Goal: Transaction & Acquisition: Purchase product/service

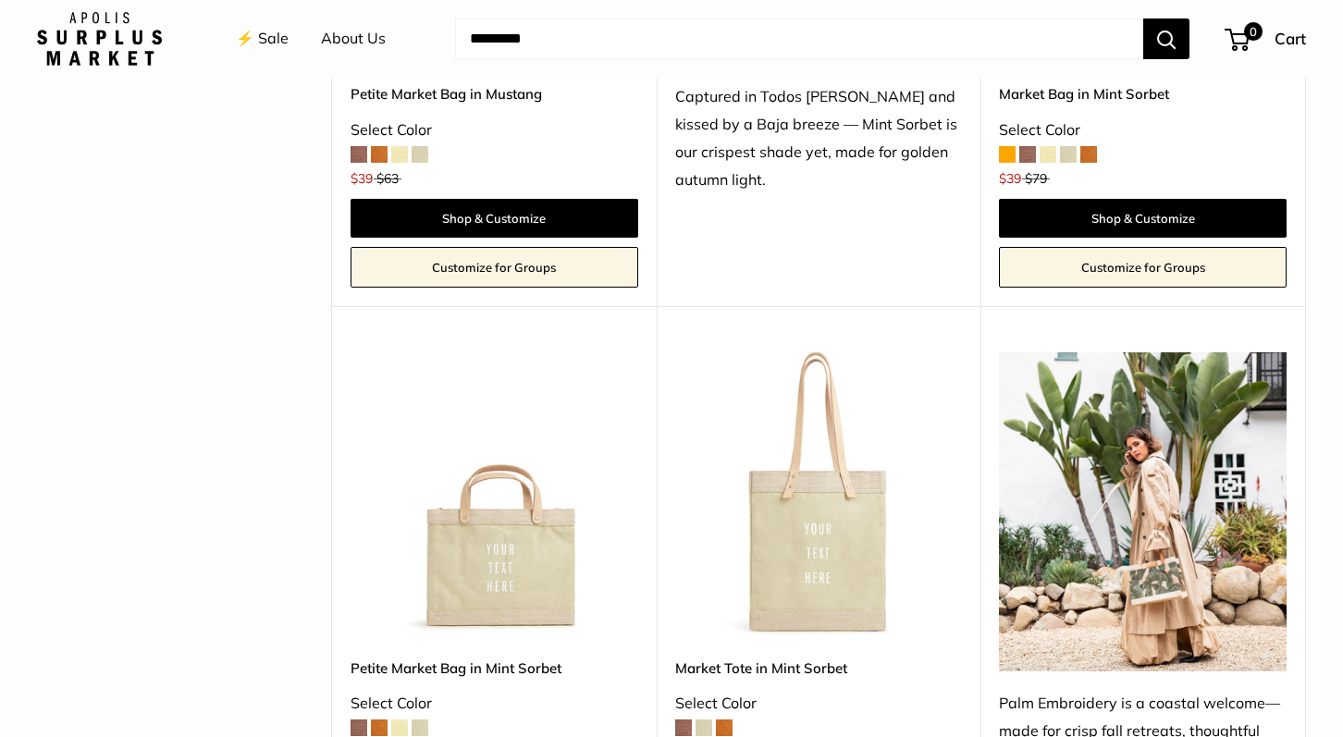
scroll to position [1286, 0]
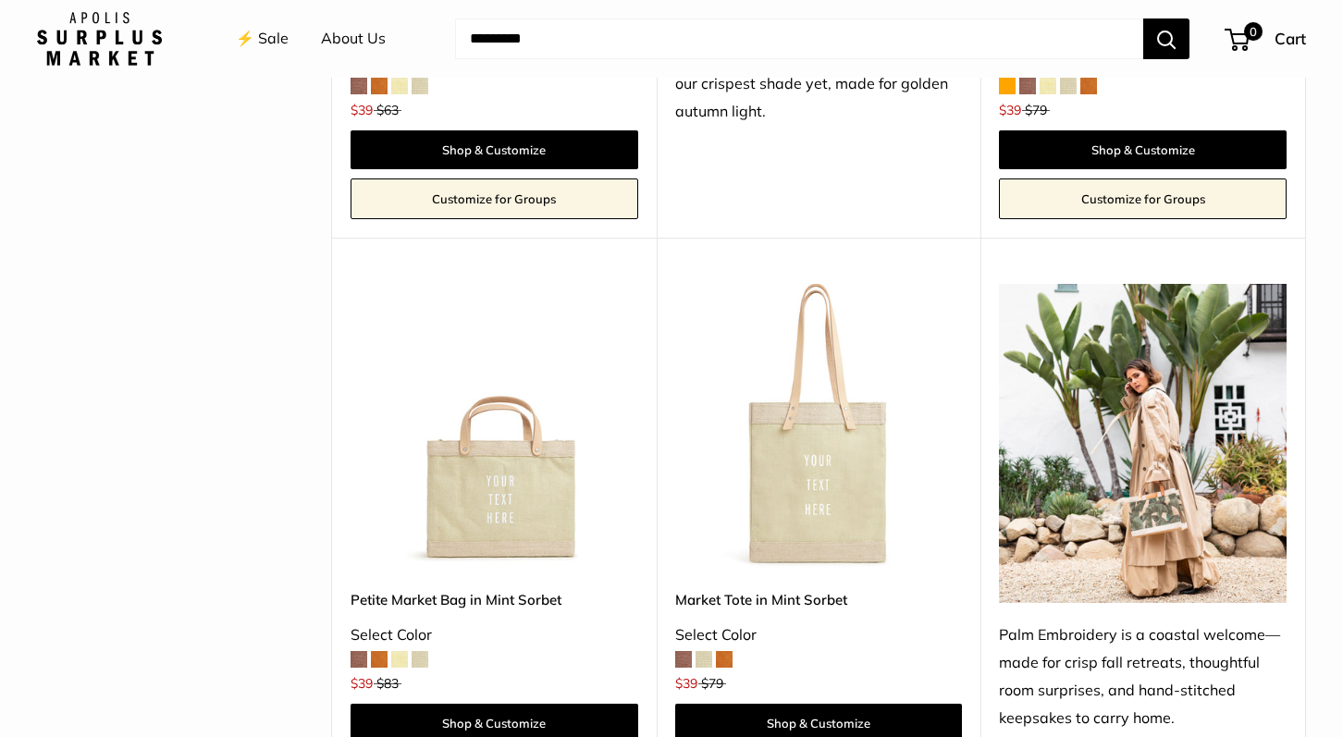
click at [681, 653] on span at bounding box center [683, 659] width 17 height 17
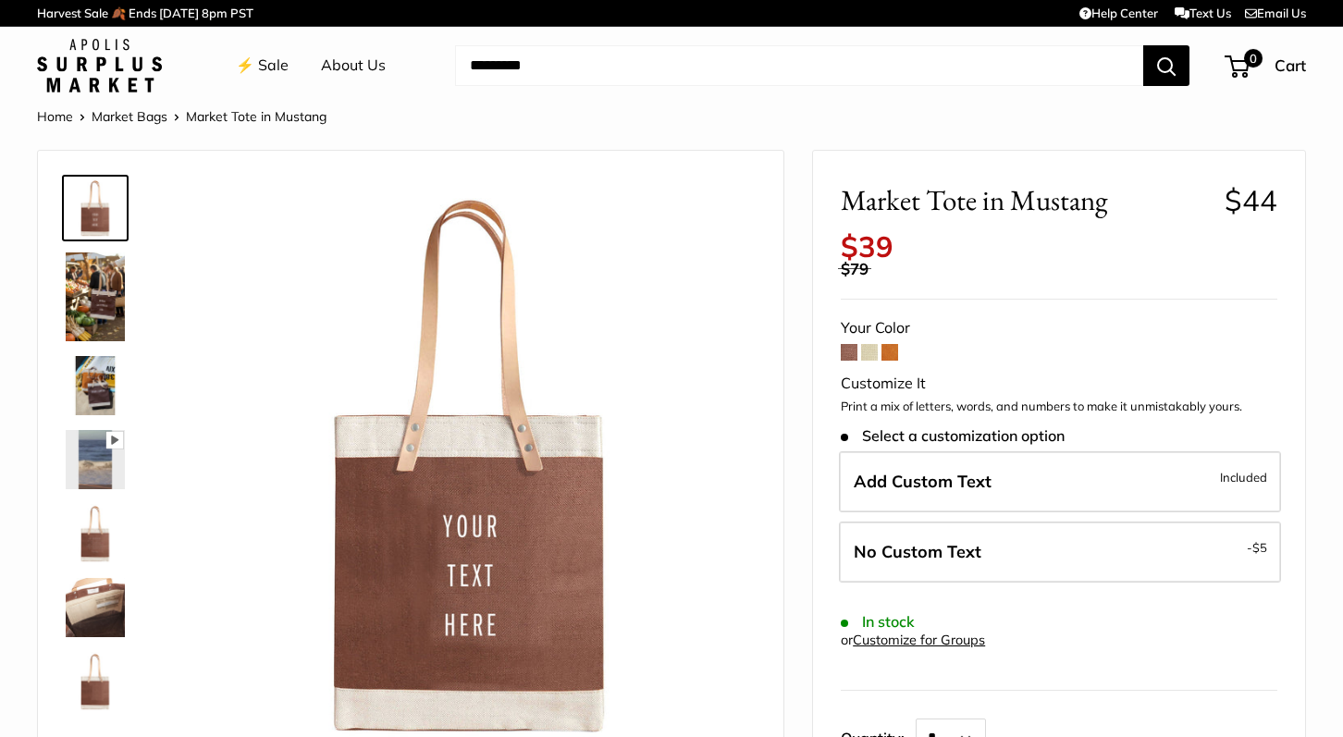
click at [82, 590] on img at bounding box center [95, 607] width 59 height 59
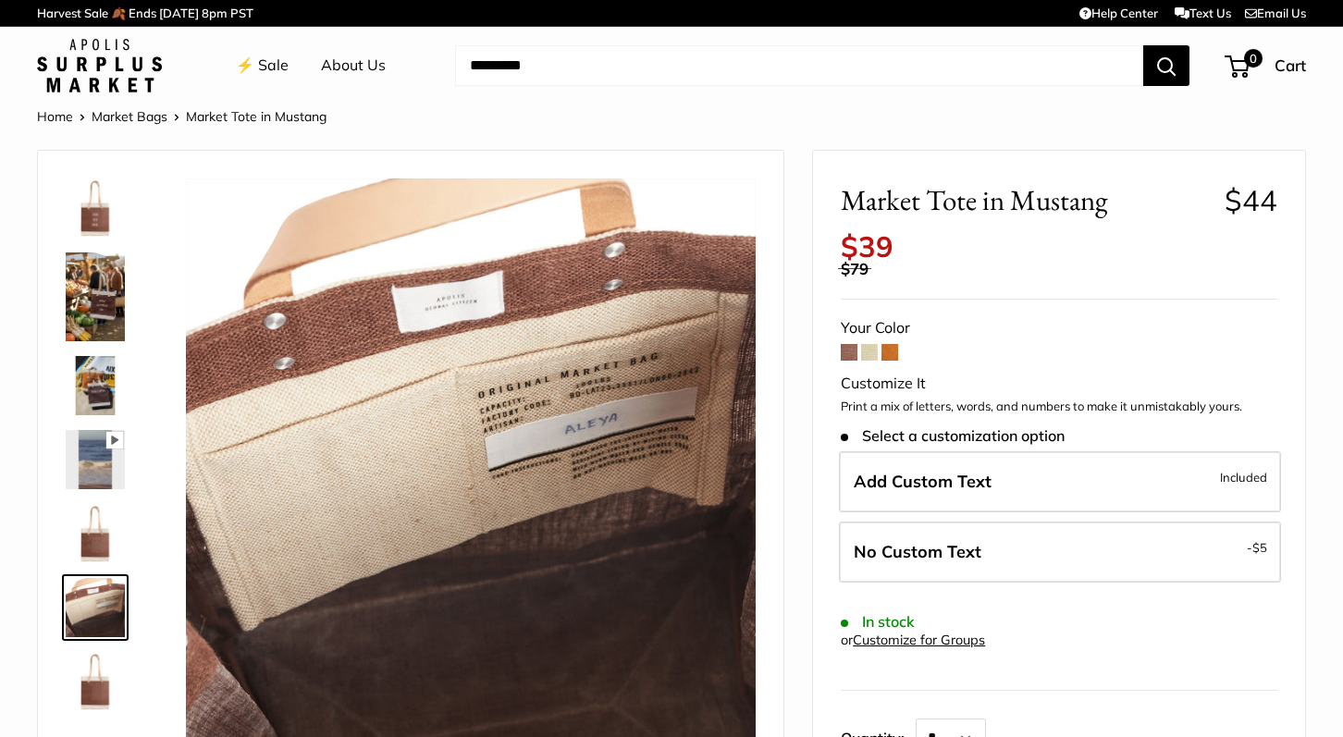
click at [98, 535] on img at bounding box center [95, 533] width 59 height 59
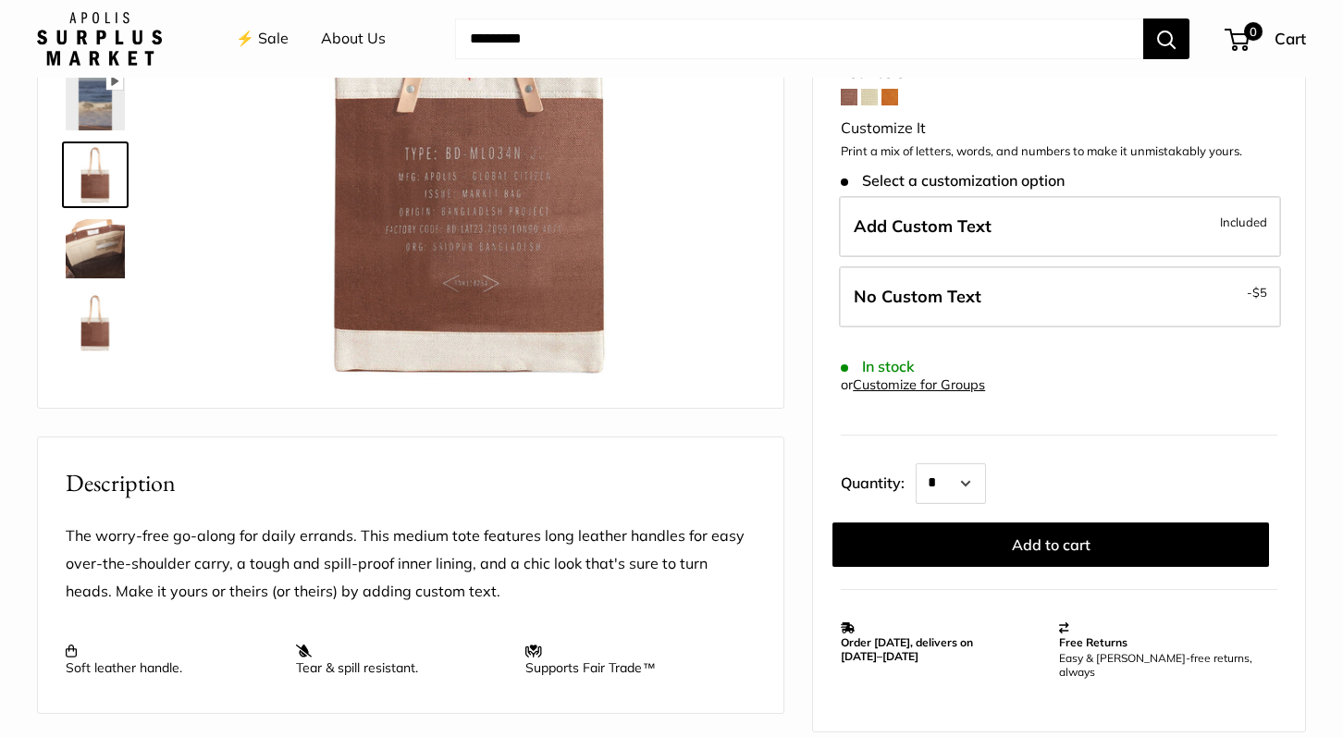
scroll to position [361, 0]
click at [95, 326] on img at bounding box center [95, 320] width 59 height 59
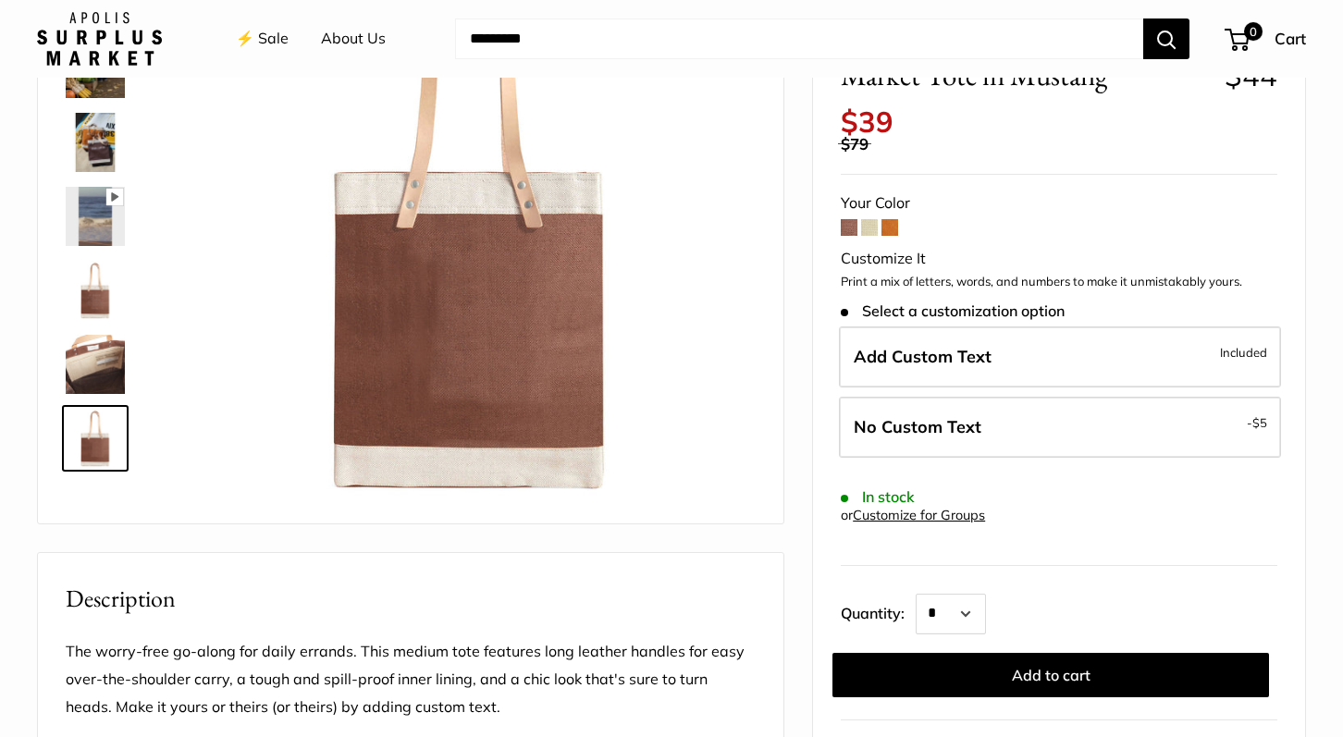
scroll to position [229, 0]
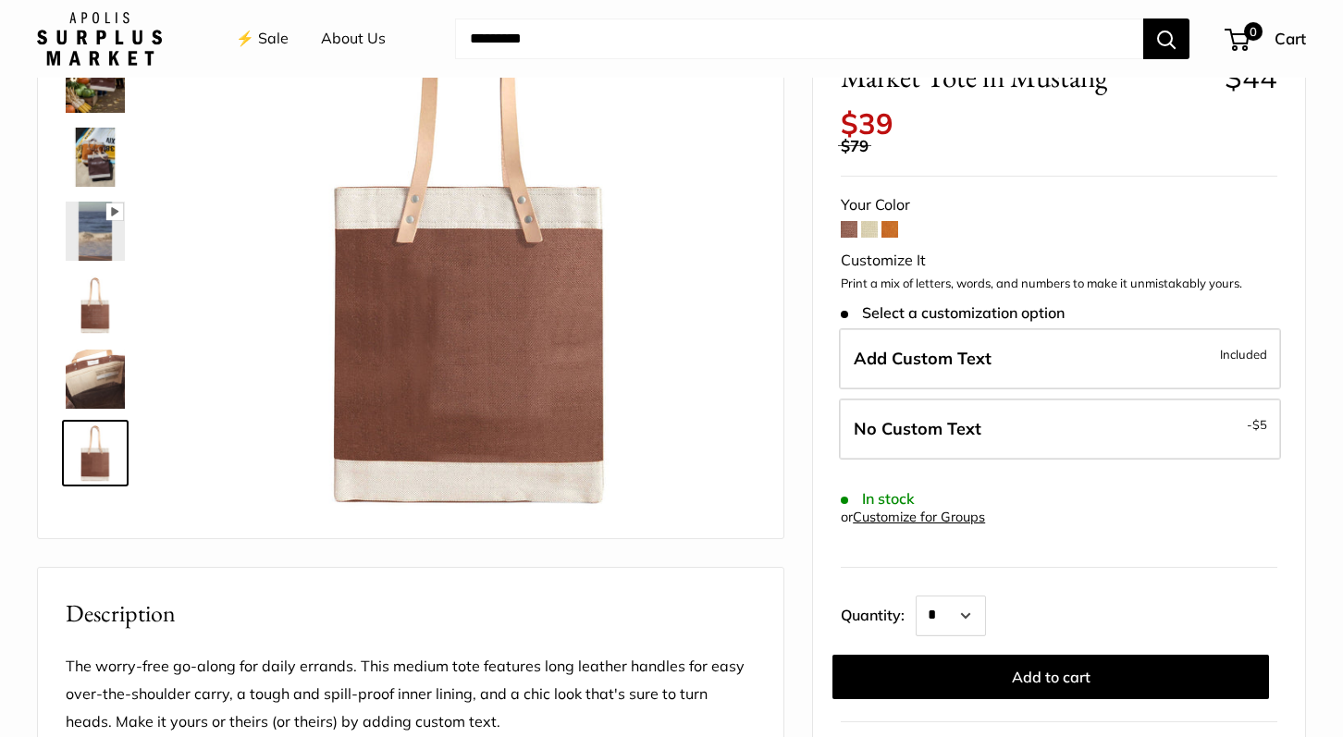
click at [891, 221] on span at bounding box center [890, 229] width 17 height 17
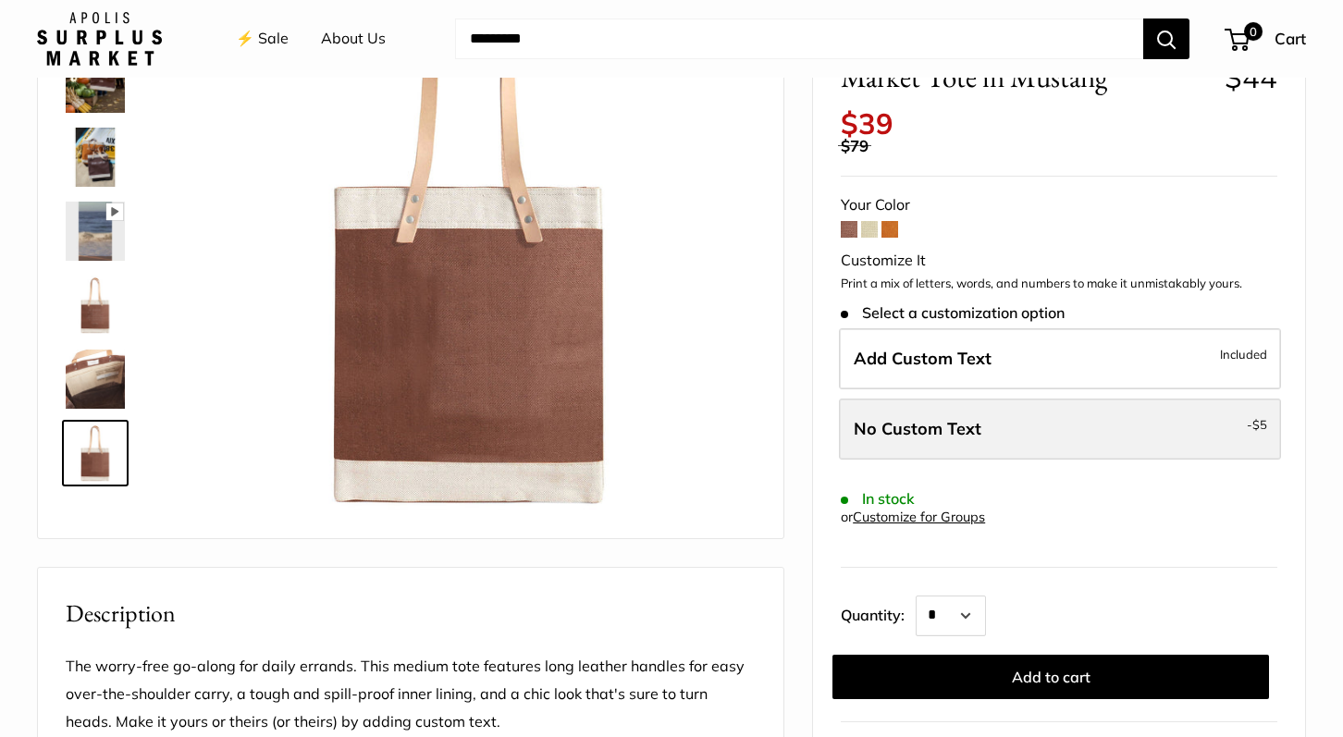
click at [1261, 417] on span "$5" at bounding box center [1260, 424] width 15 height 15
click at [1027, 409] on label "No Custom Text - $5" at bounding box center [1060, 429] width 442 height 61
click at [948, 418] on span "No Custom Text" at bounding box center [918, 428] width 128 height 21
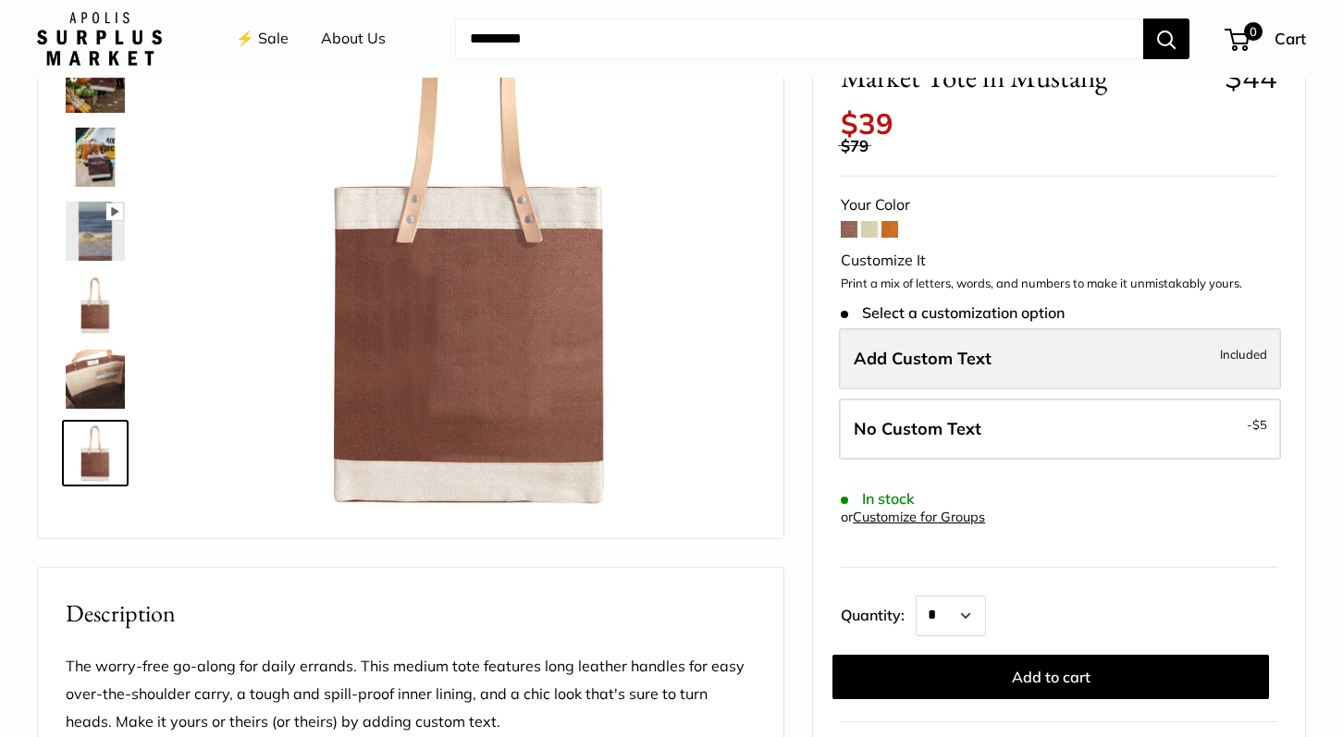
click at [929, 348] on span "Add Custom Text" at bounding box center [923, 358] width 138 height 21
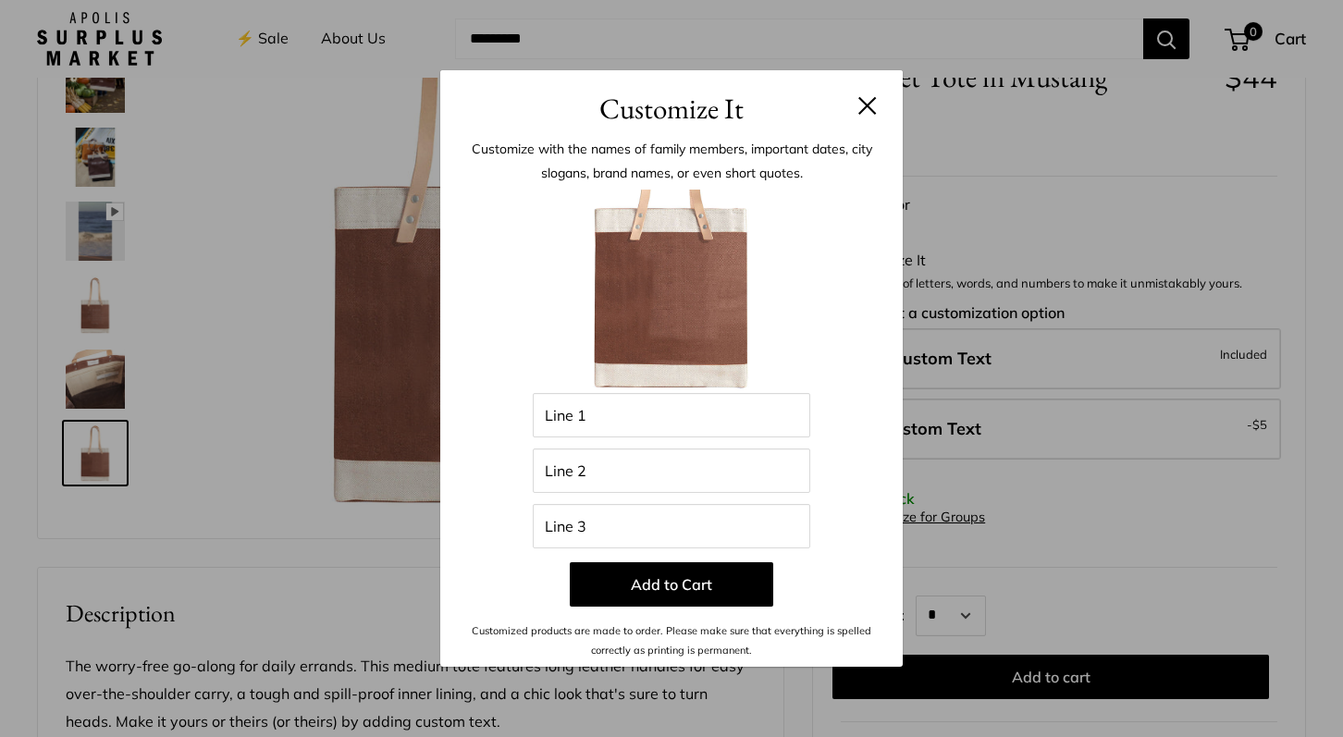
click at [863, 102] on button at bounding box center [868, 105] width 19 height 19
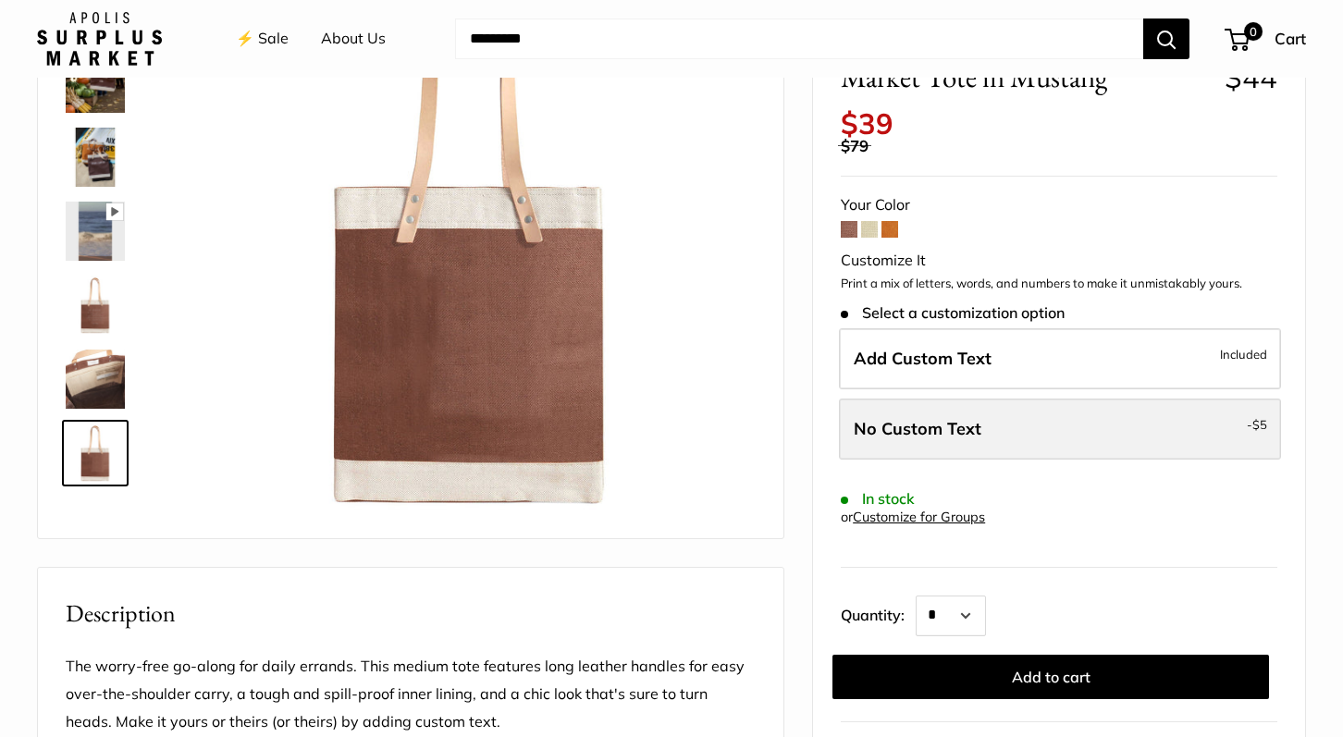
click at [868, 418] on span "No Custom Text" at bounding box center [918, 428] width 128 height 21
click at [916, 418] on span "No Custom Text" at bounding box center [918, 428] width 128 height 21
click at [934, 418] on span "No Custom Text" at bounding box center [918, 428] width 128 height 21
click at [1021, 399] on label "No Custom Text - $5" at bounding box center [1060, 429] width 442 height 61
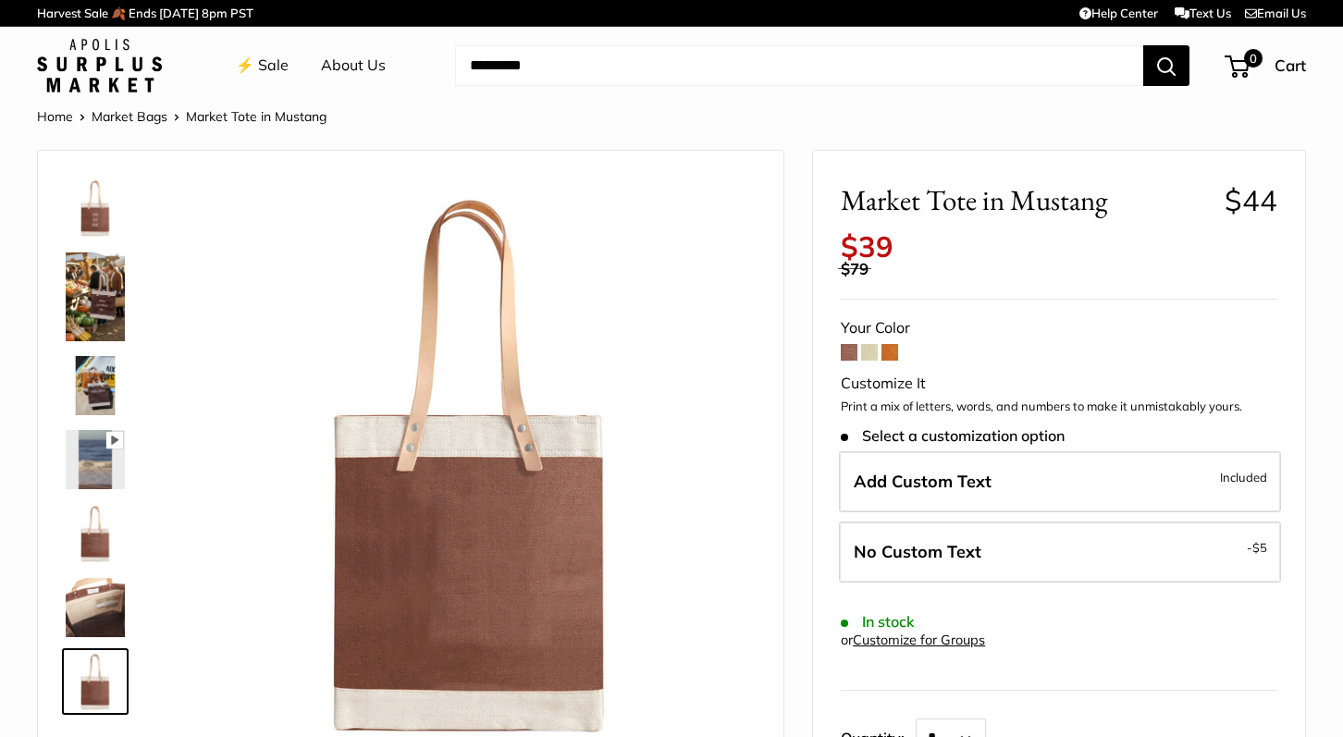
scroll to position [0, 0]
click at [99, 380] on img at bounding box center [95, 385] width 59 height 59
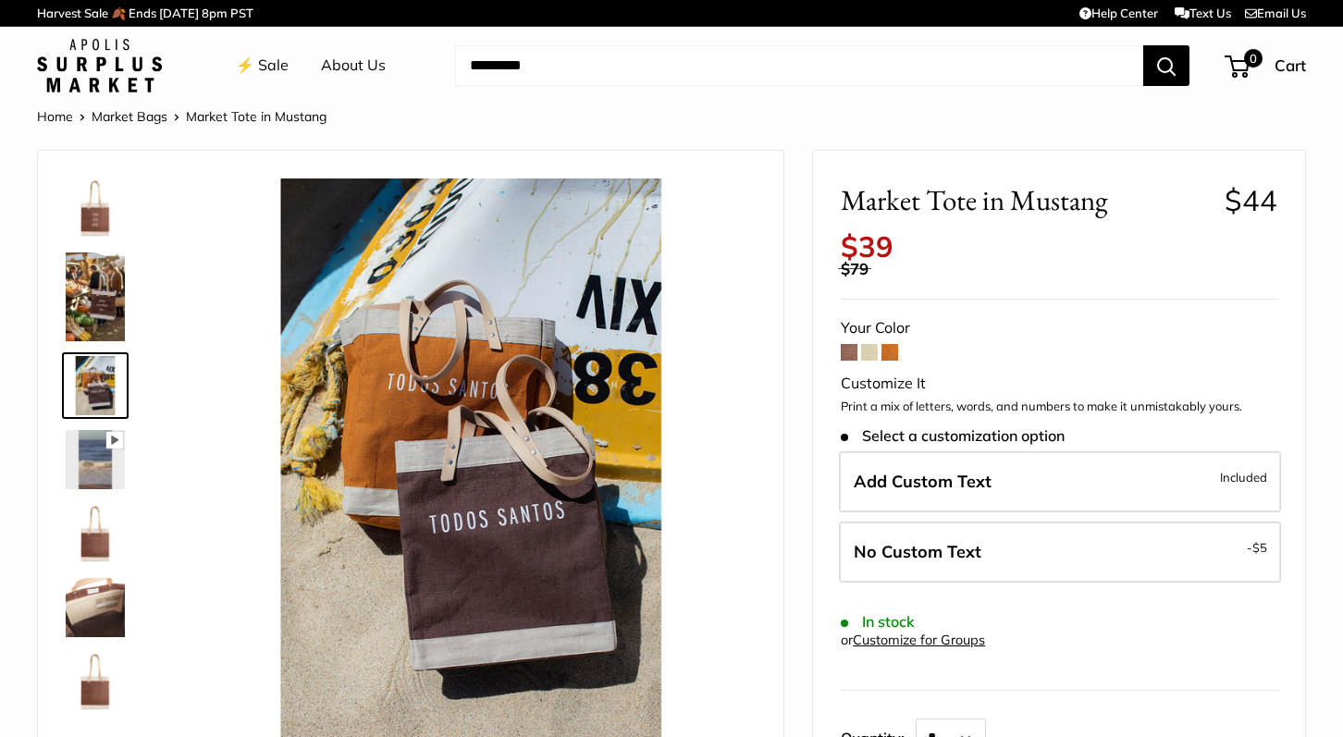
click at [96, 532] on img at bounding box center [95, 533] width 59 height 59
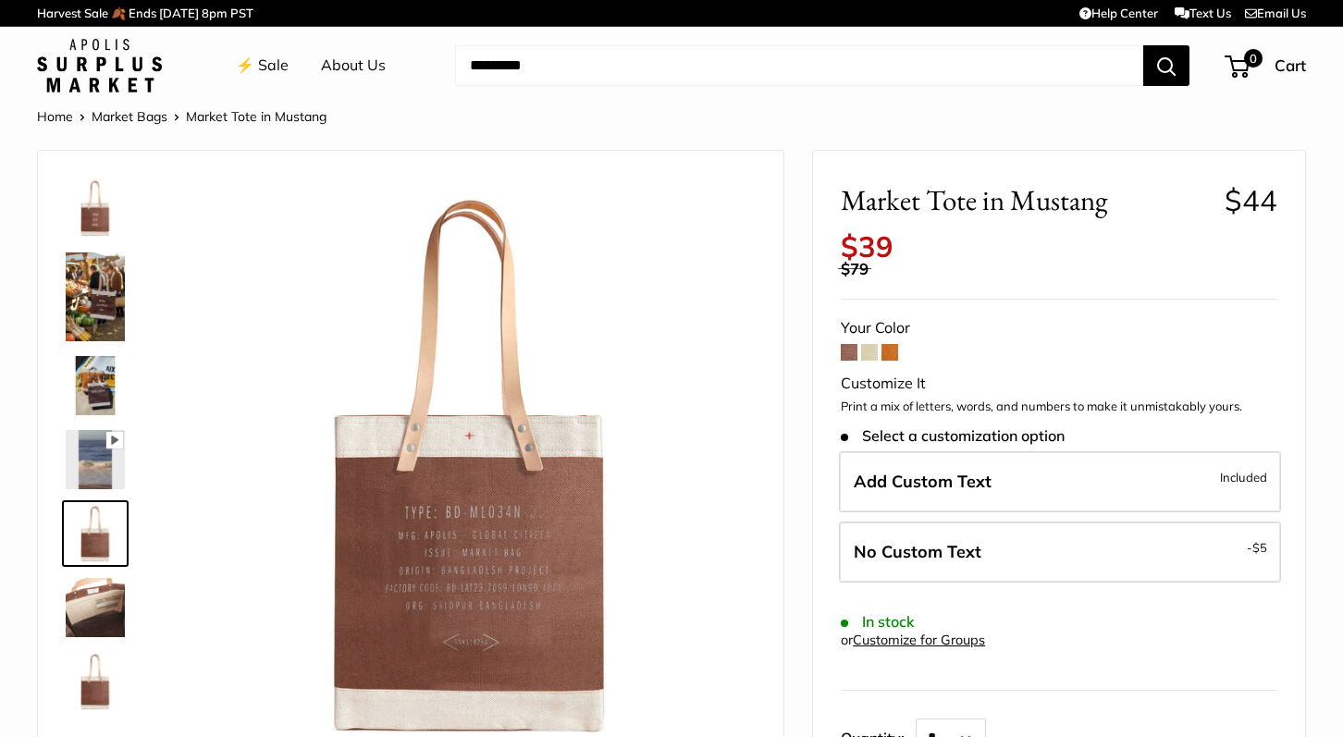
click at [111, 316] on img at bounding box center [95, 297] width 59 height 89
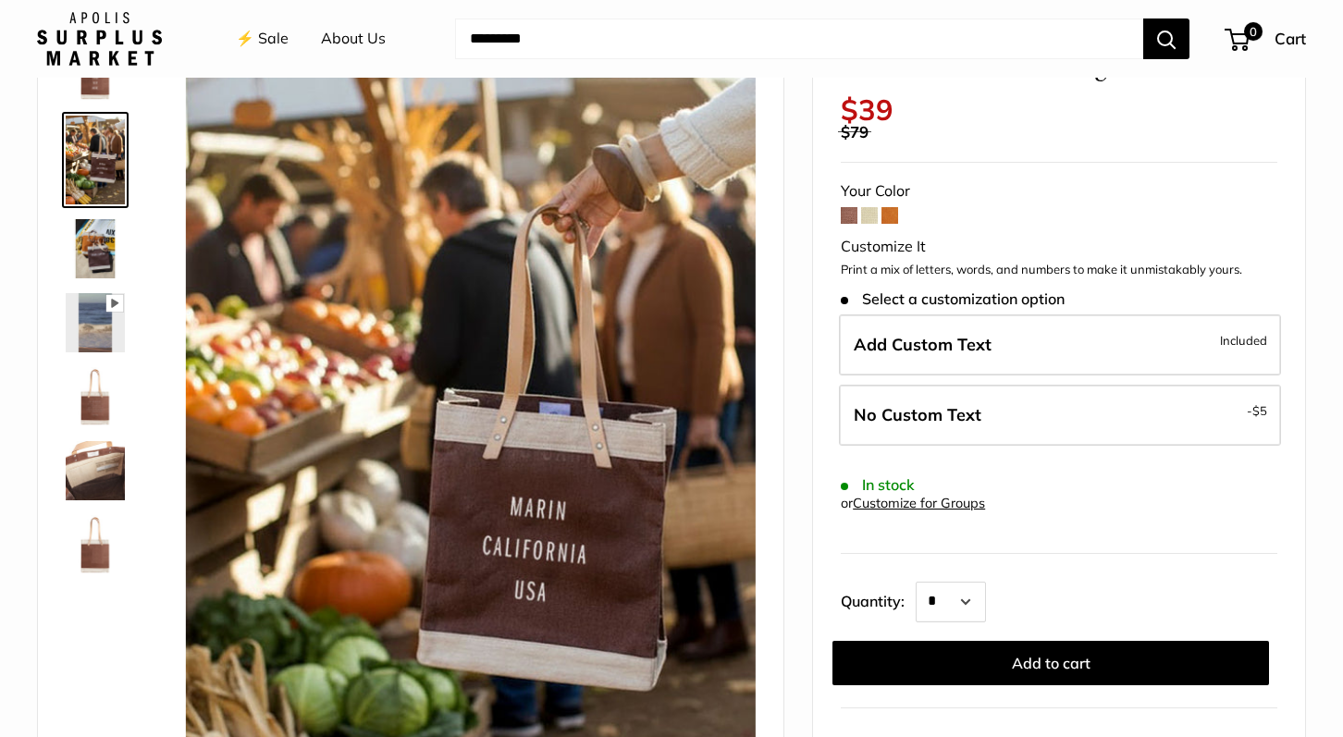
scroll to position [138, 0]
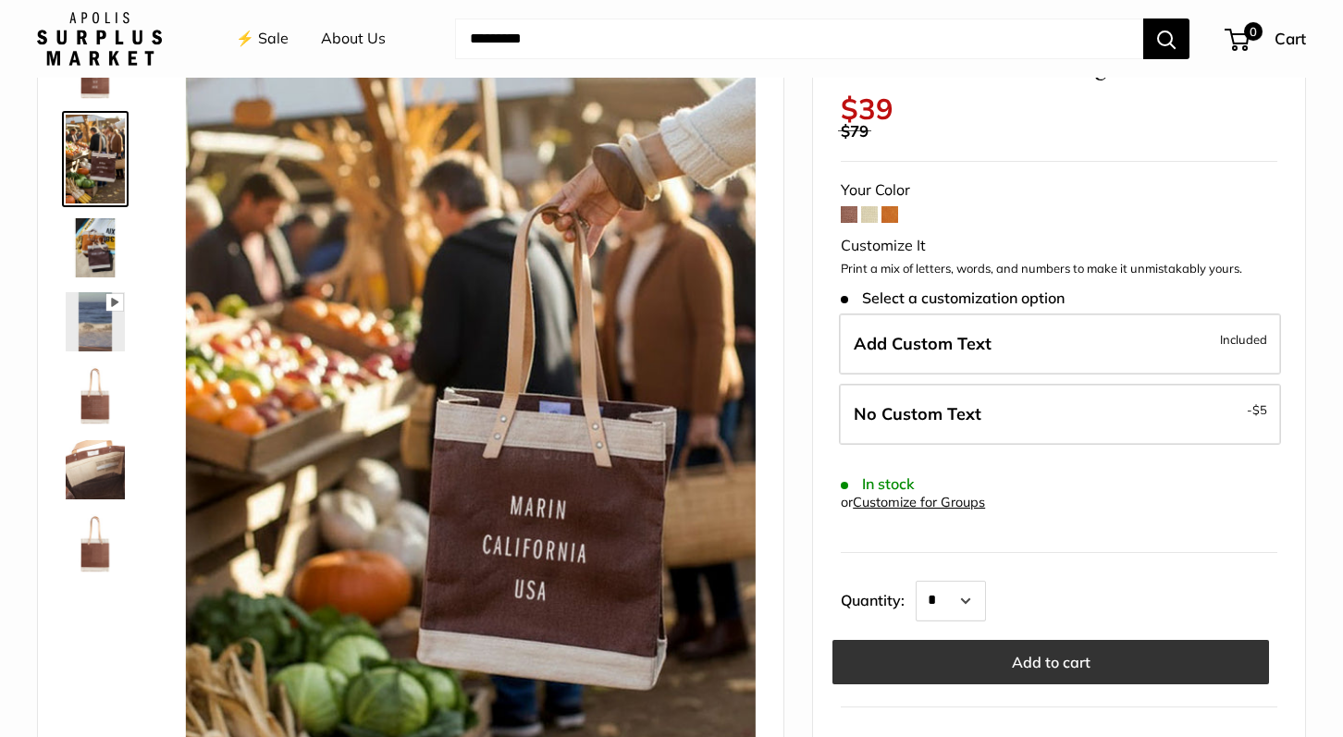
click at [1043, 647] on button "Add to cart" at bounding box center [1051, 662] width 437 height 44
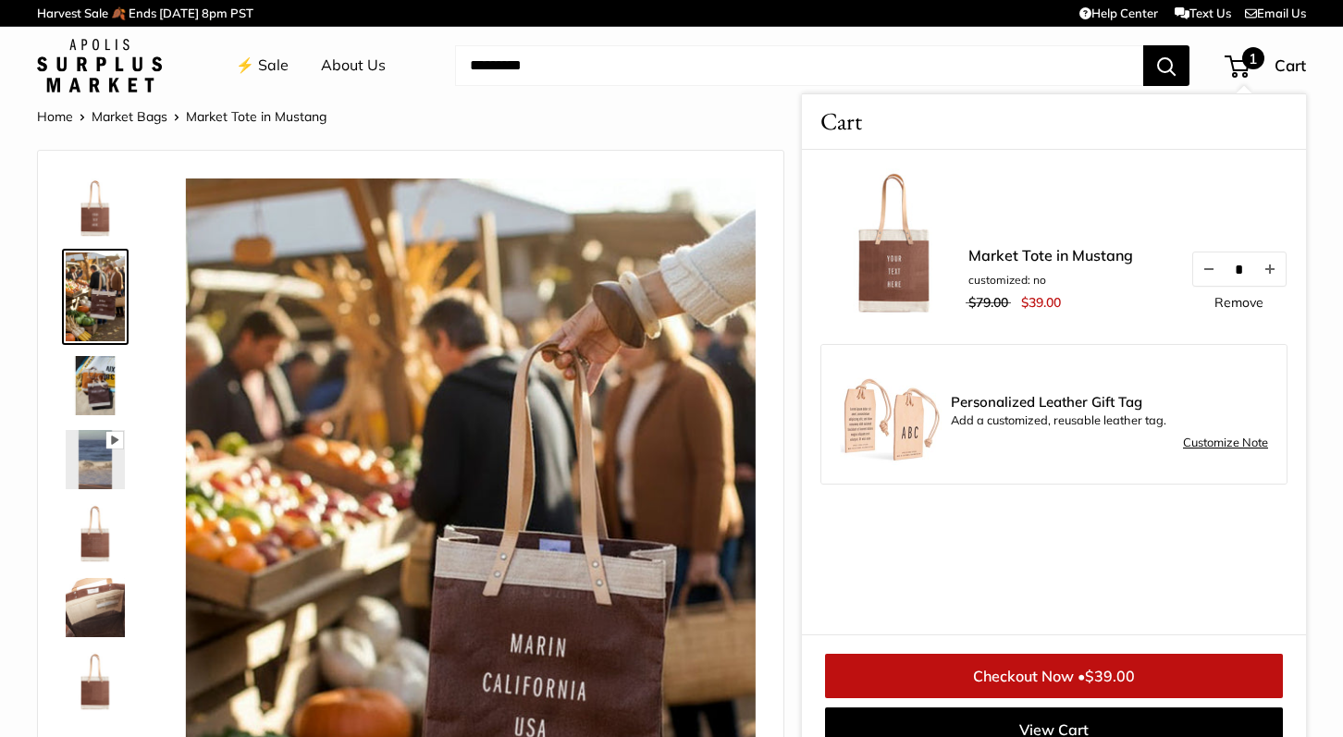
scroll to position [0, 0]
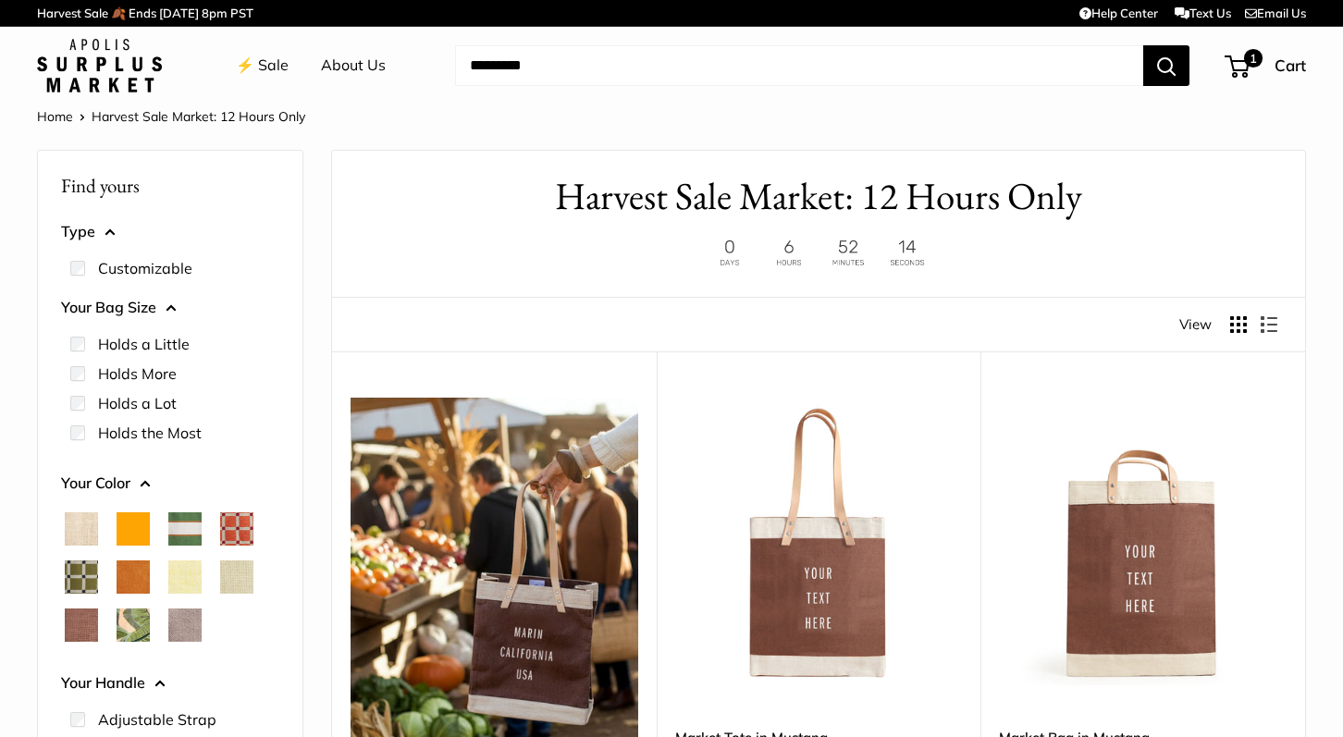
click at [0, 0] on img at bounding box center [0, 0] width 0 height 0
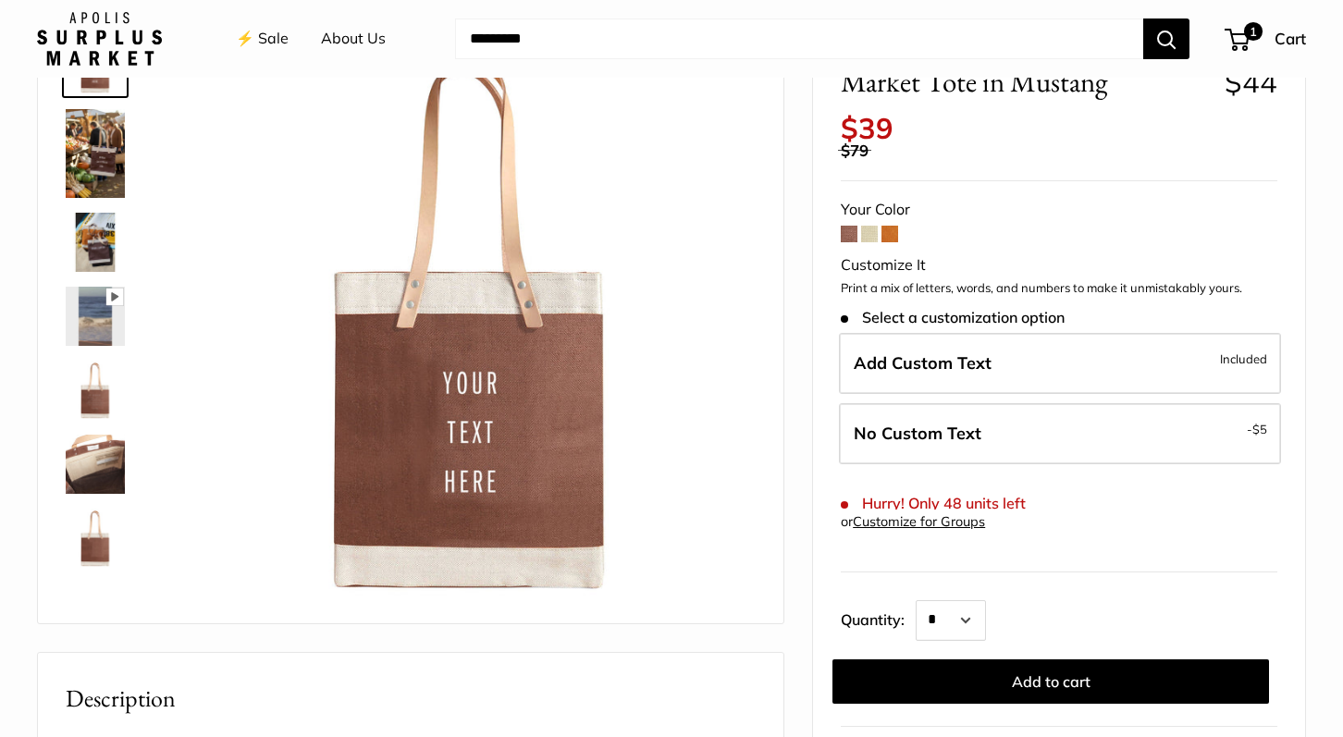
scroll to position [147, 0]
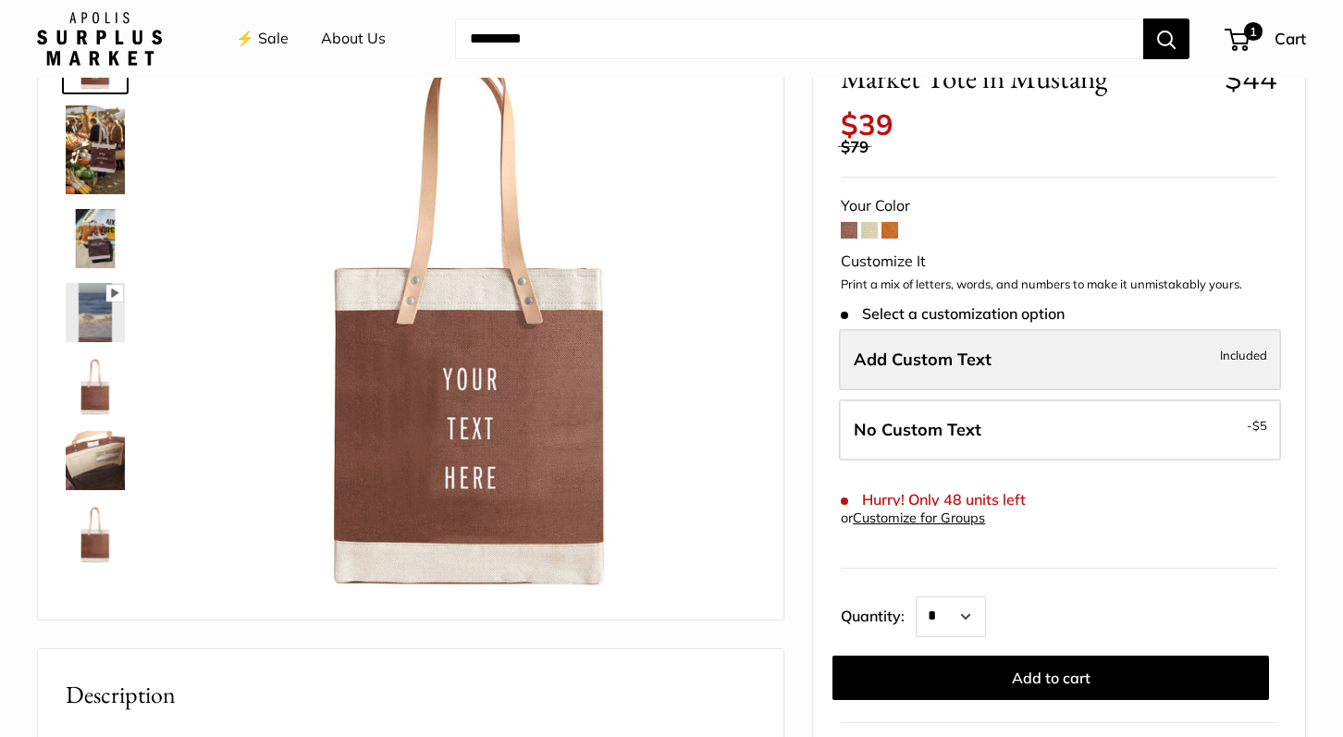
click at [1048, 340] on label "Add Custom Text Included" at bounding box center [1060, 359] width 442 height 61
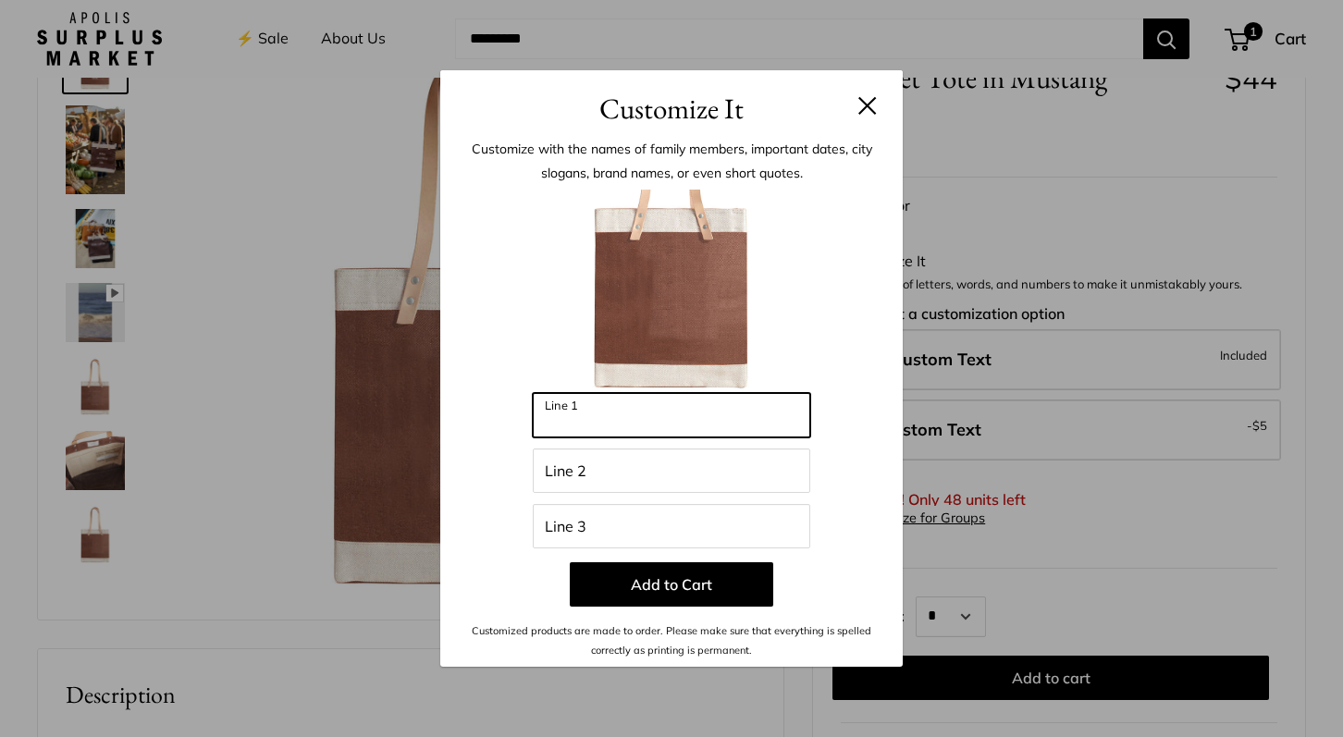
click at [725, 418] on input "Line 1" at bounding box center [672, 415] width 278 height 44
click at [843, 388] on div at bounding box center [671, 292] width 407 height 204
click at [865, 102] on button at bounding box center [868, 105] width 19 height 19
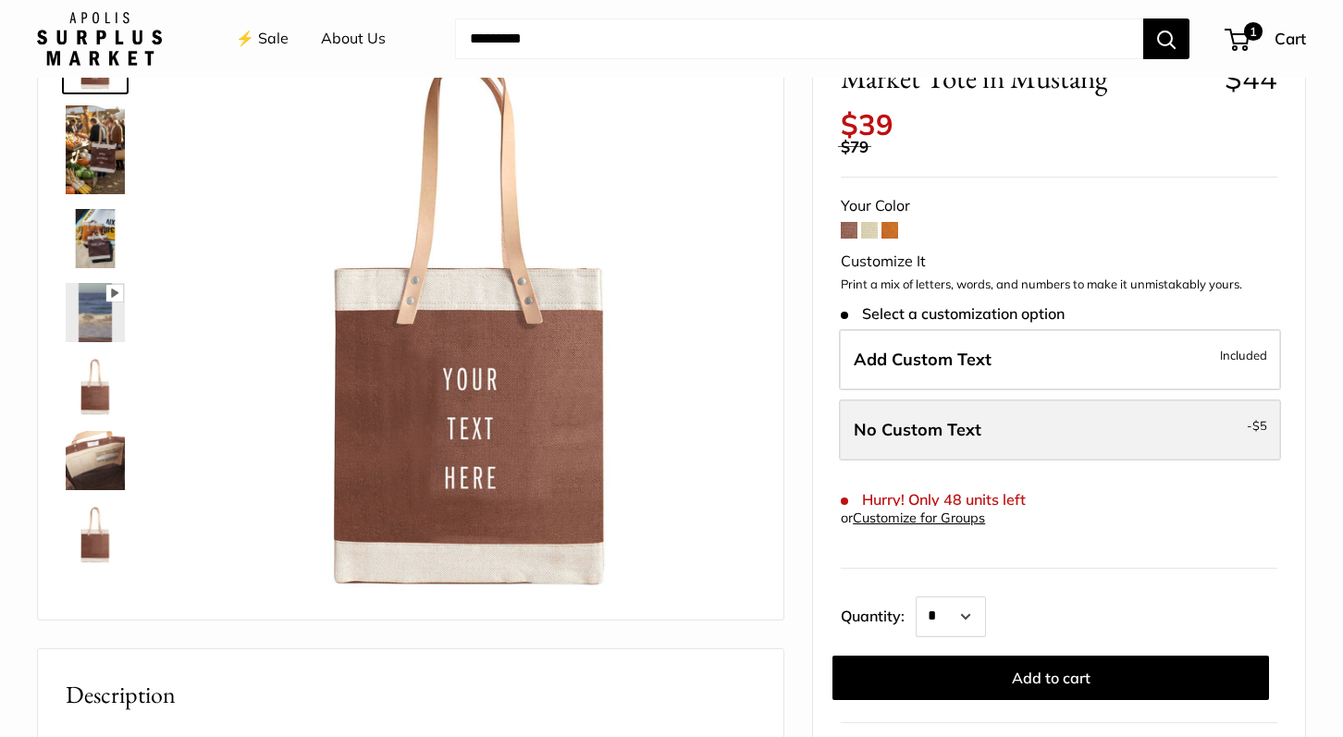
click at [1159, 408] on label "No Custom Text - $5" at bounding box center [1060, 430] width 442 height 61
click at [1089, 408] on label "No Custom Text - $5" at bounding box center [1060, 430] width 442 height 61
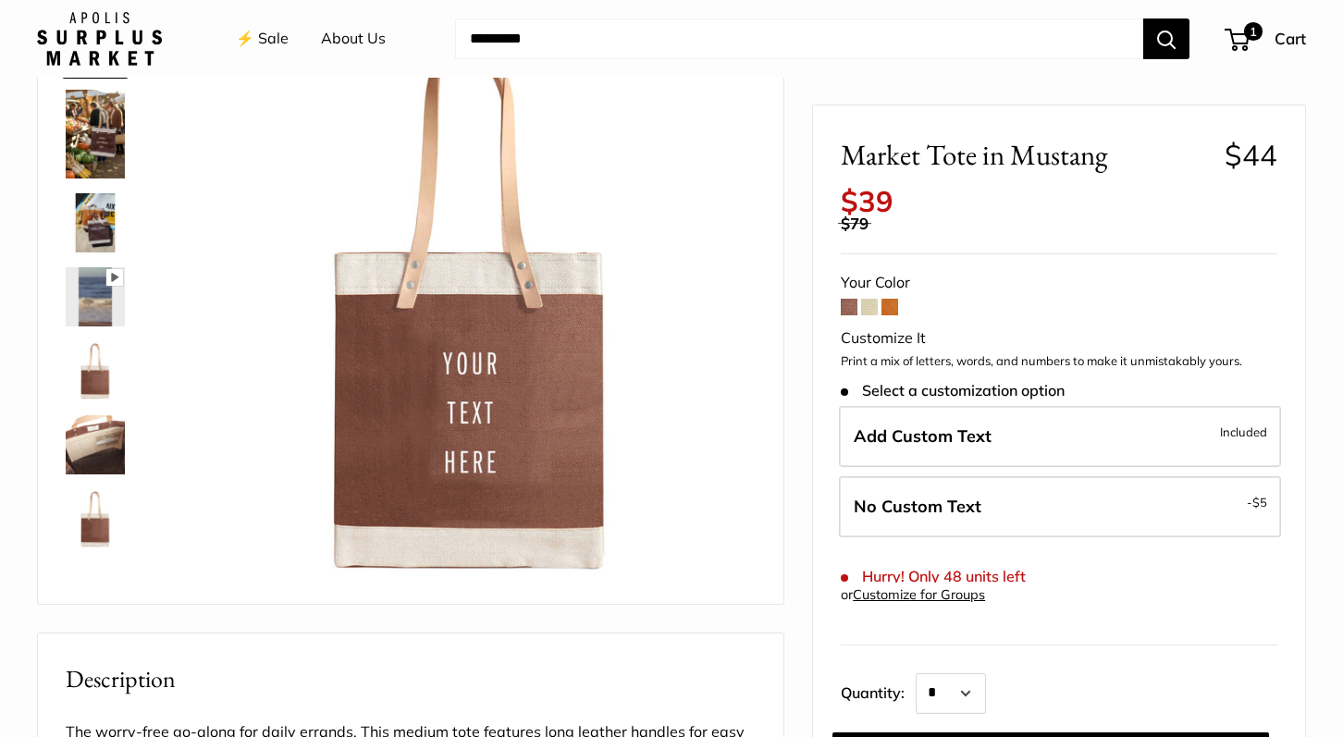
scroll to position [73, 0]
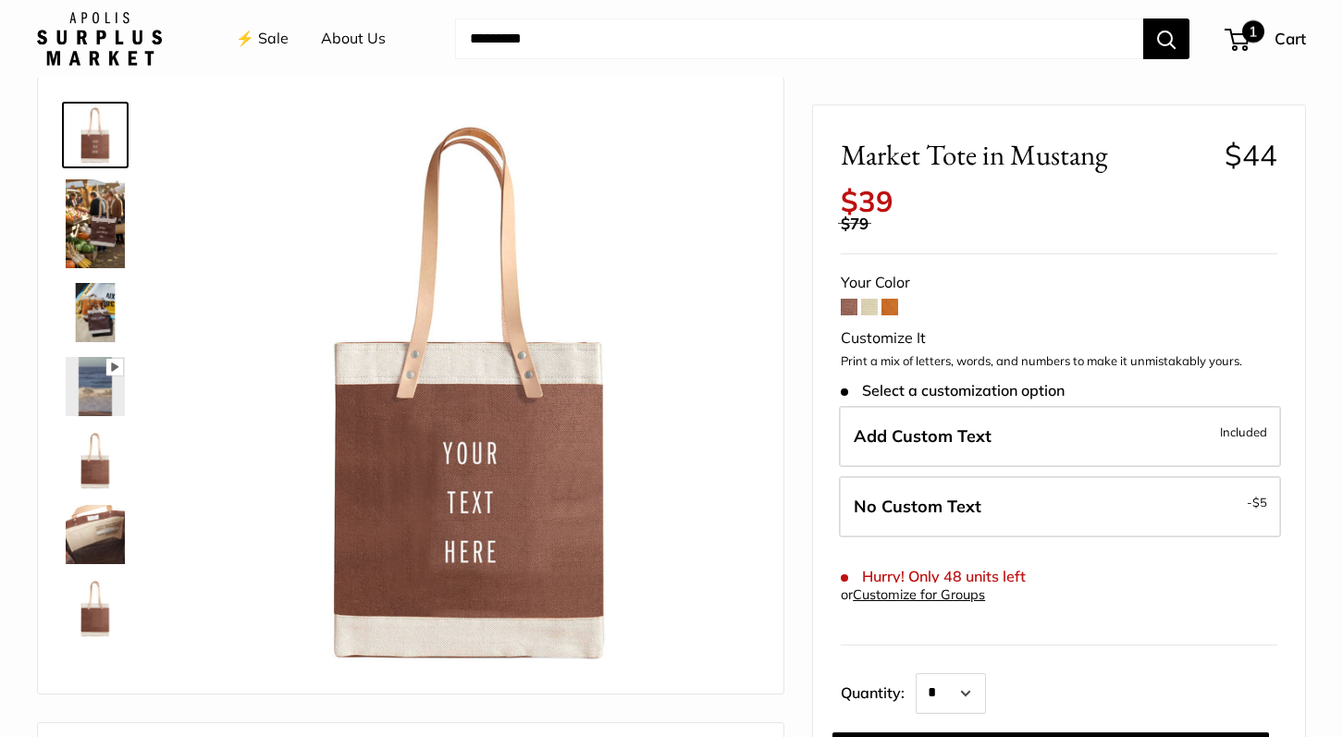
click at [1246, 31] on span "1" at bounding box center [1254, 31] width 22 height 22
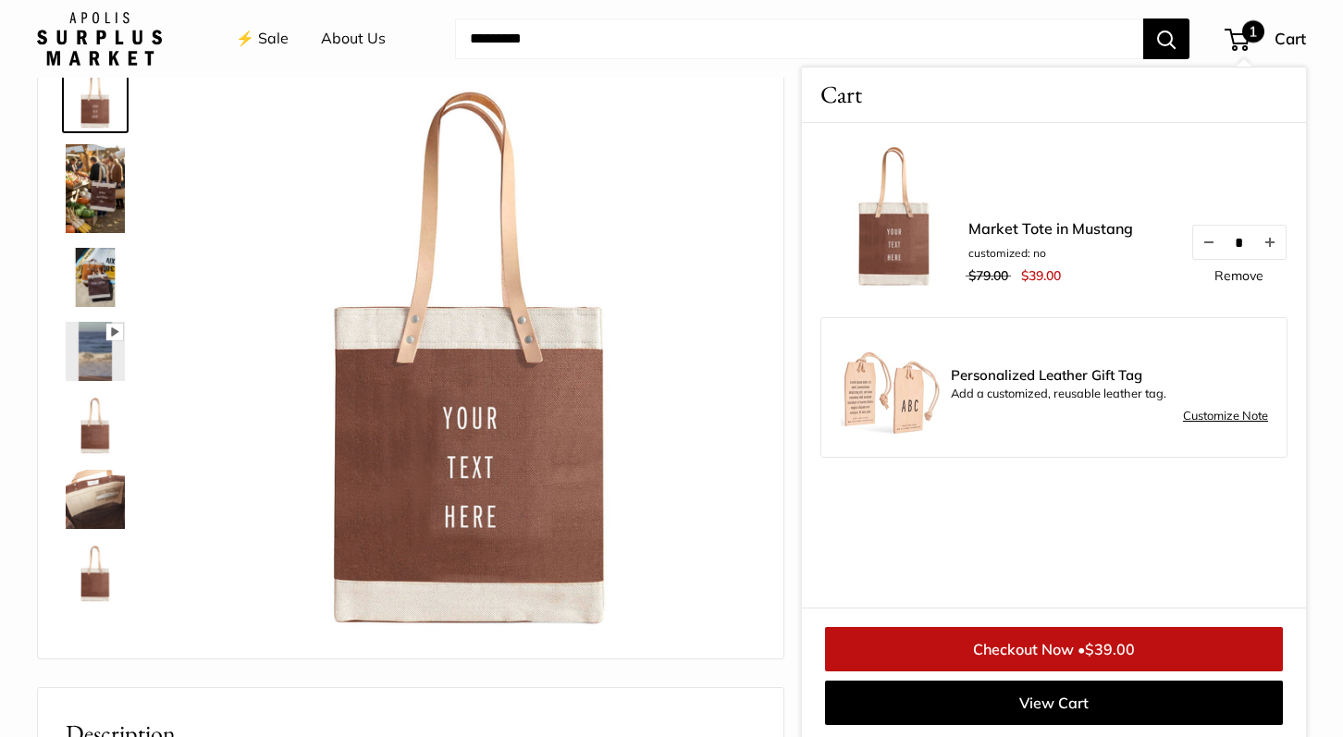
scroll to position [103, 0]
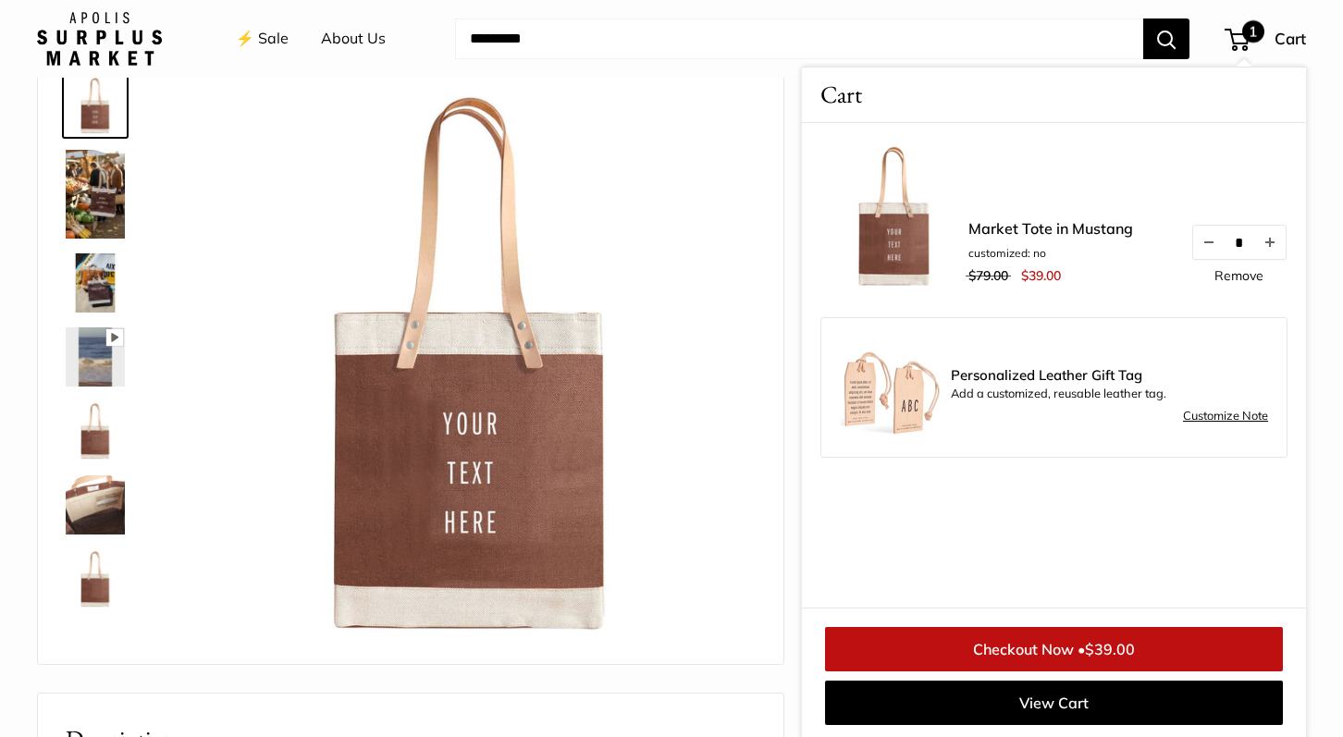
click at [1215, 419] on link "Customize Note" at bounding box center [1225, 416] width 85 height 22
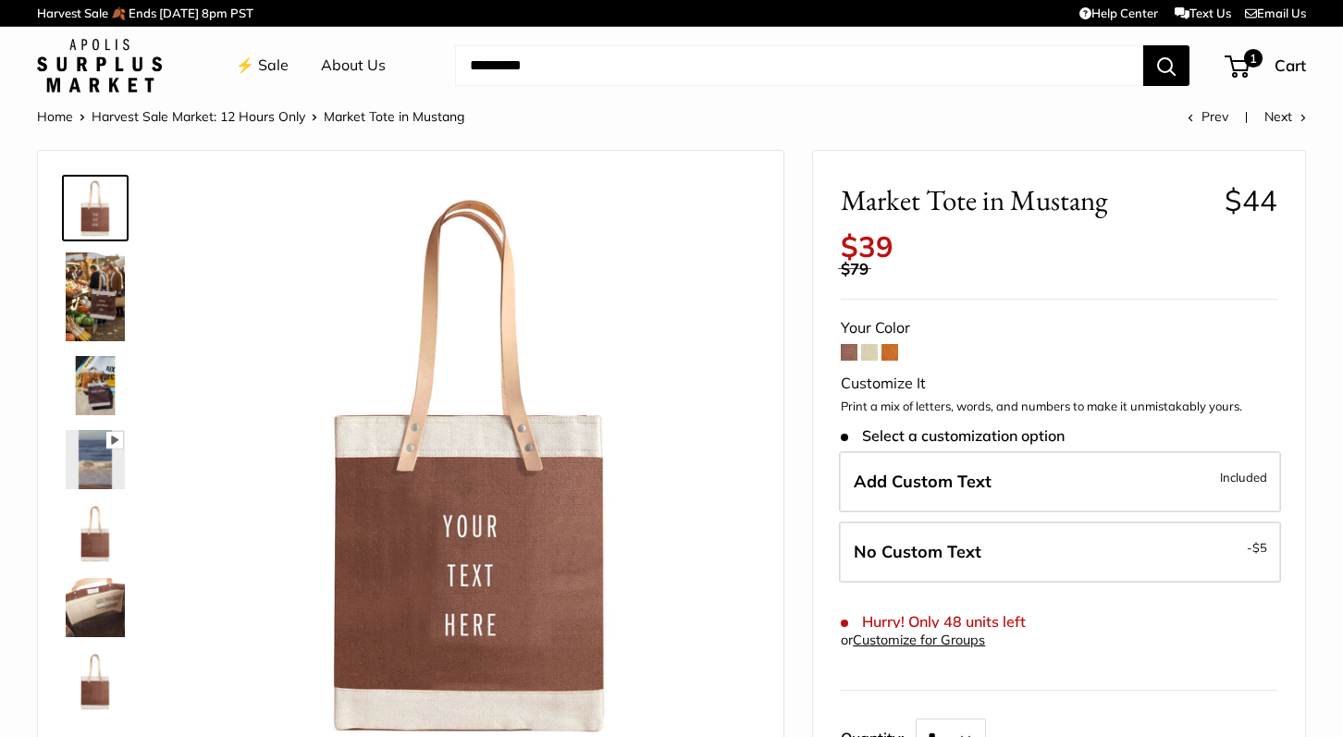
click at [359, 59] on link "About Us" at bounding box center [353, 66] width 65 height 28
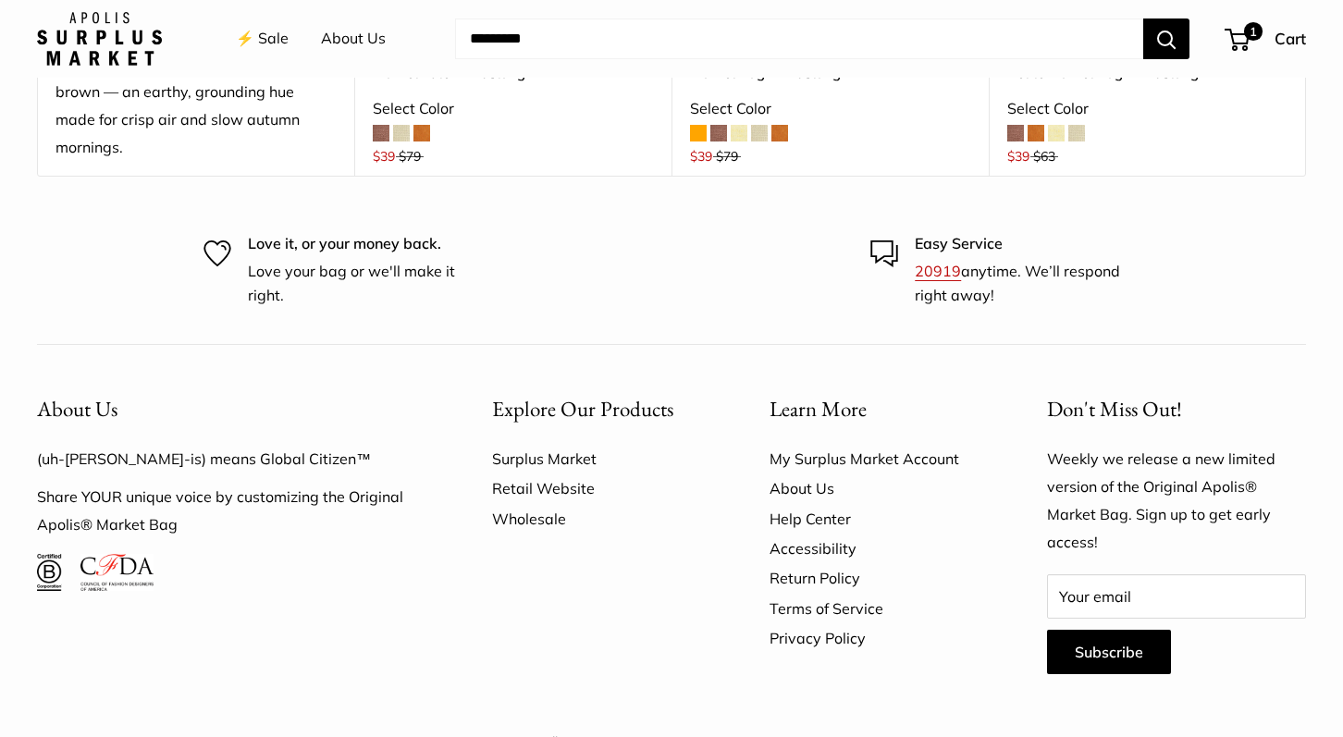
scroll to position [3917, 0]
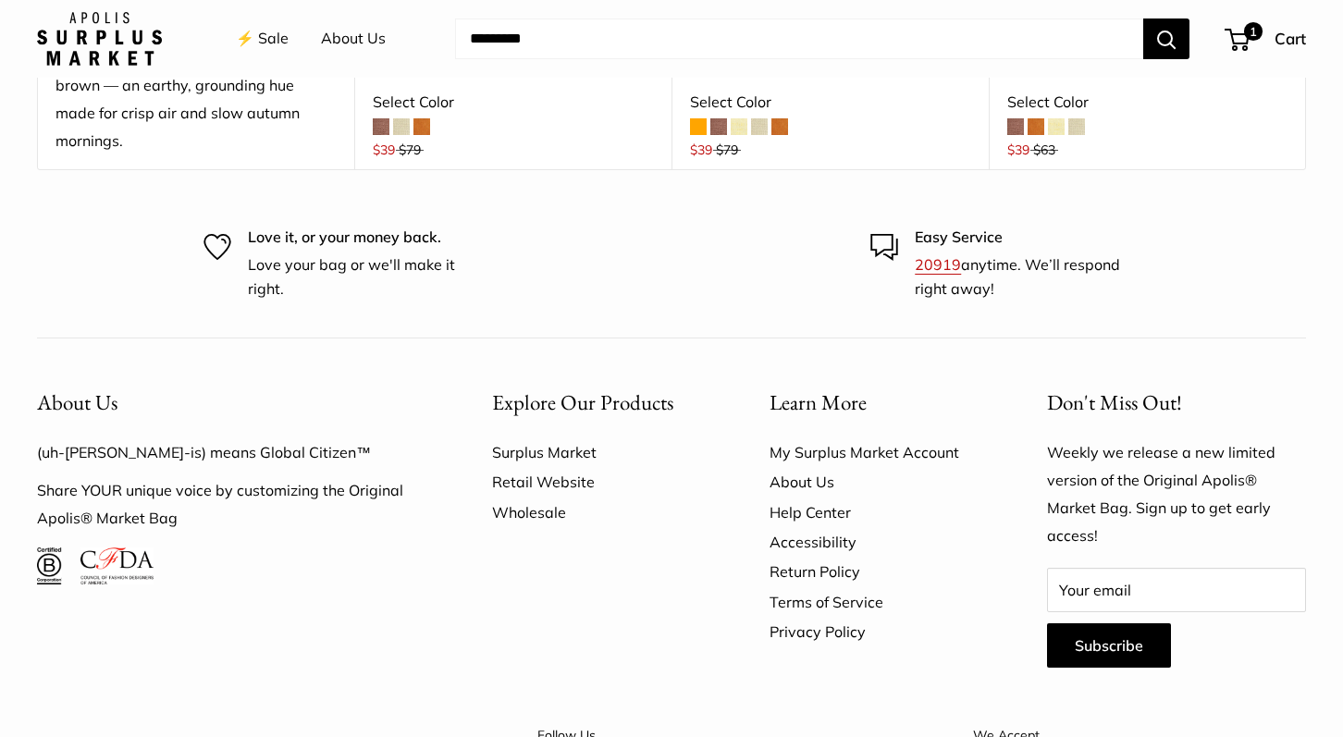
click at [836, 501] on link "Help Center" at bounding box center [876, 513] width 213 height 30
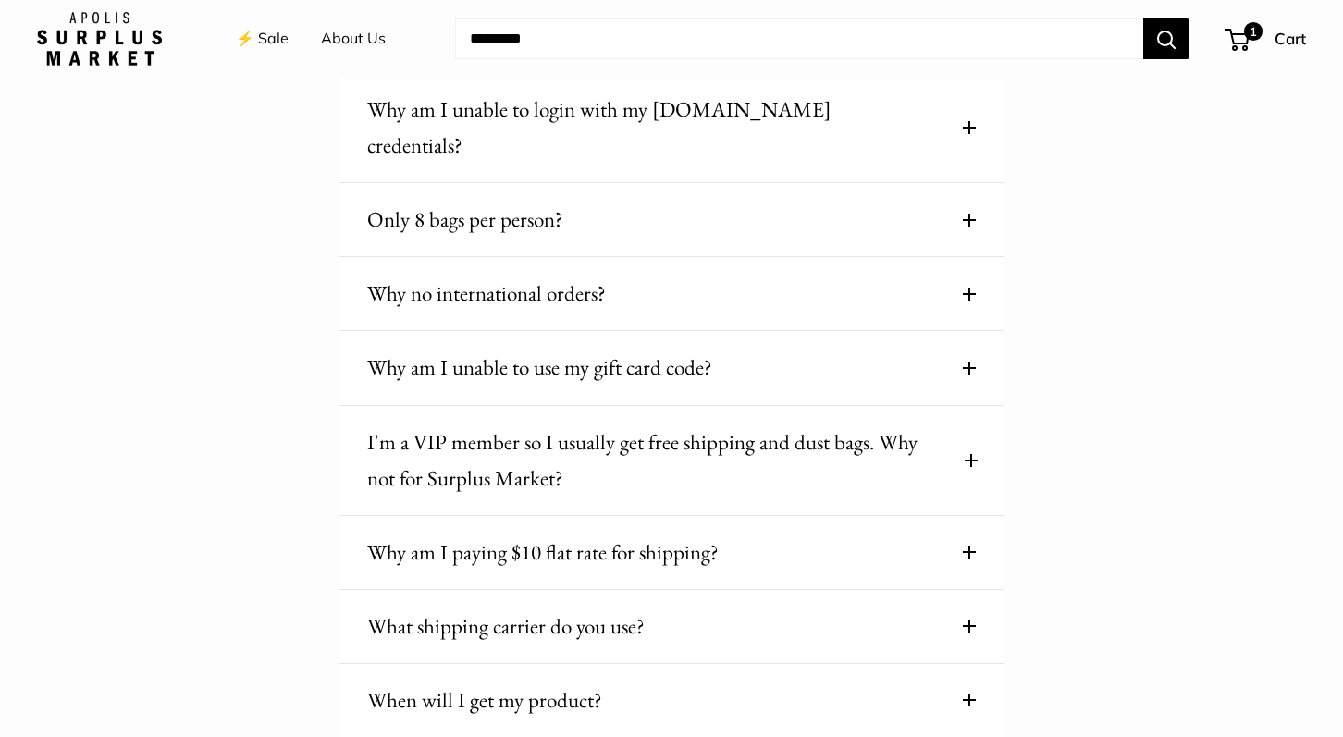
scroll to position [248, 0]
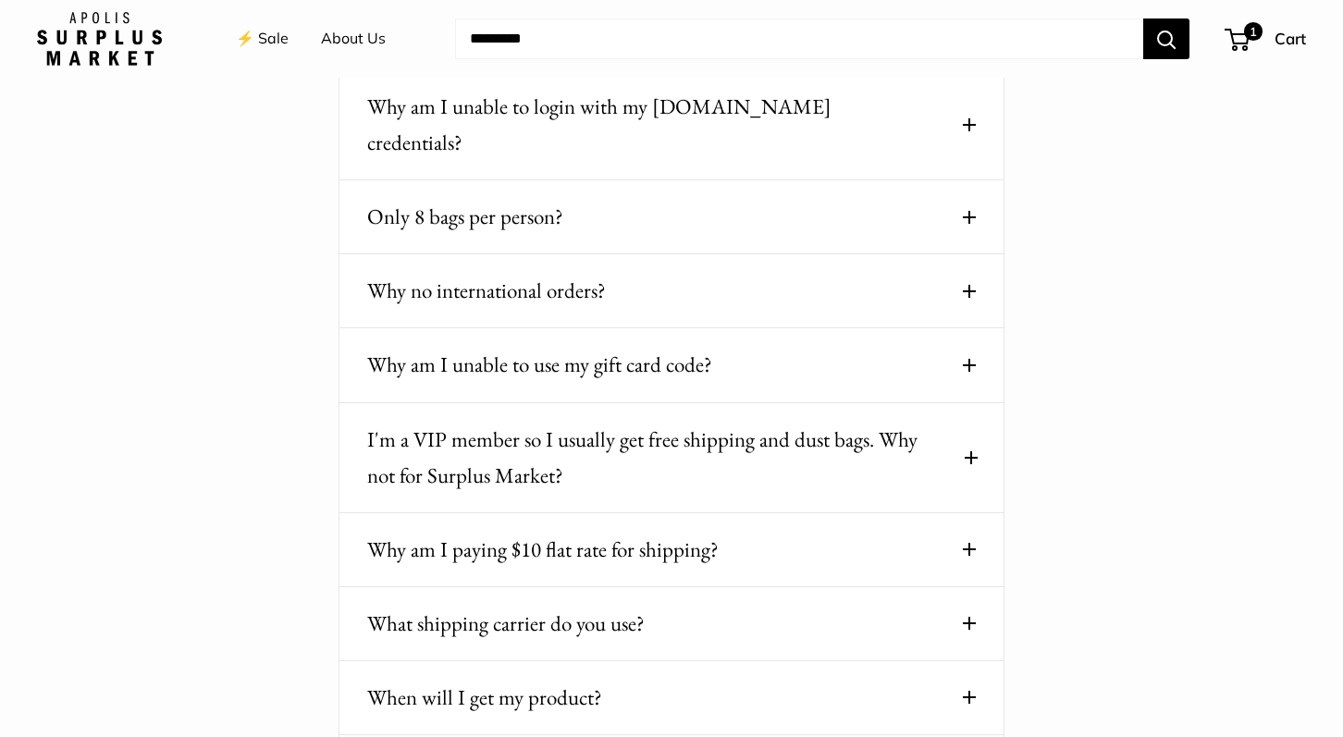
click at [971, 543] on span at bounding box center [969, 549] width 13 height 13
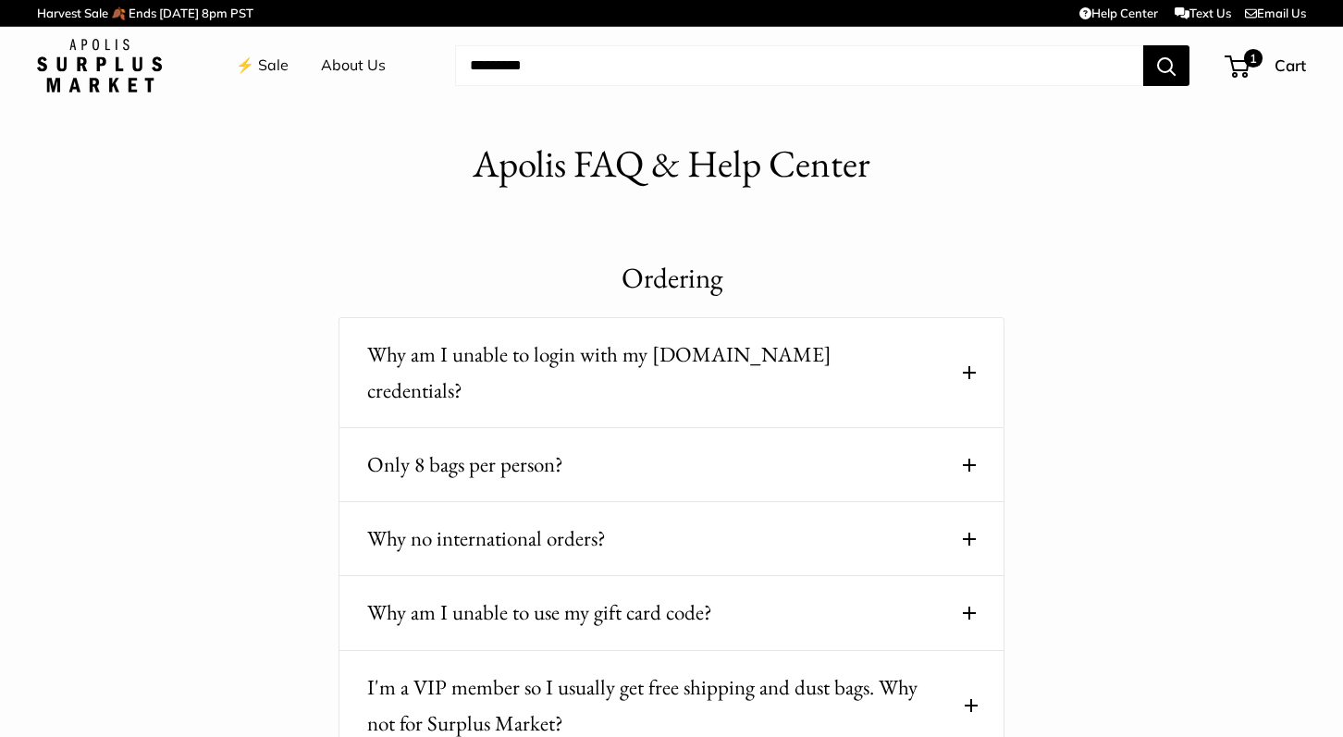
scroll to position [0, 0]
